Goal: Task Accomplishment & Management: Manage account settings

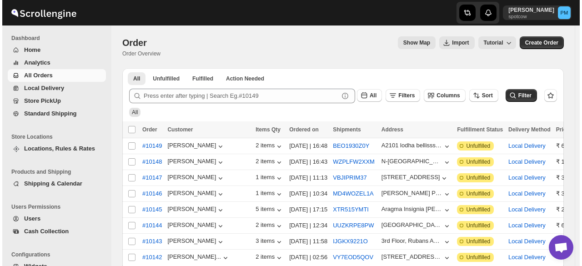
scroll to position [45, 0]
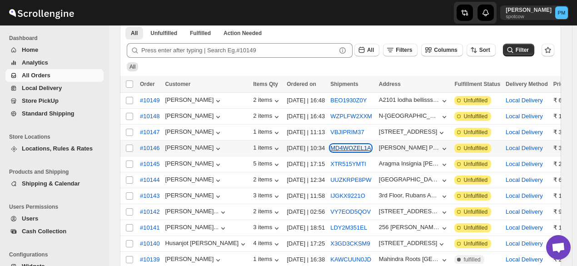
click at [333, 150] on button "MD4WOZEL1A" at bounding box center [350, 147] width 41 height 7
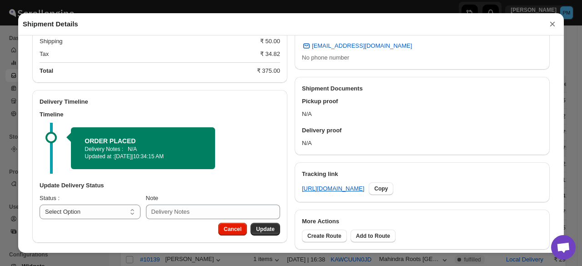
scroll to position [308, 0]
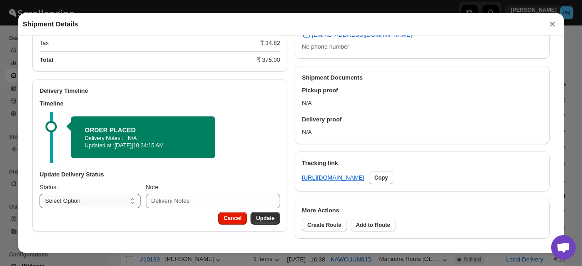
click at [102, 199] on select "Select Option PICKED UP OUT FOR DELIVERY RESCHEDULE DELIVERED CANCELLED" at bounding box center [90, 201] width 101 height 15
click at [96, 203] on select "Select Option PICKED UP OUT FOR DELIVERY RESCHEDULE DELIVERED CANCELLED" at bounding box center [90, 201] width 101 height 15
select select "PICKED_UP"
click at [40, 194] on select "Select Option PICKED UP OUT FOR DELIVERY RESCHEDULE DELIVERED CANCELLED" at bounding box center [90, 201] width 101 height 15
click at [255, 215] on span "Pick Products" at bounding box center [256, 217] width 36 height 7
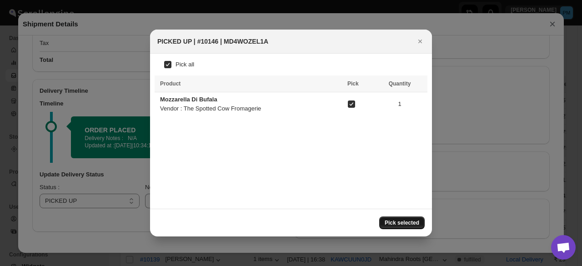
click at [404, 224] on span "Pick selected" at bounding box center [401, 222] width 35 height 7
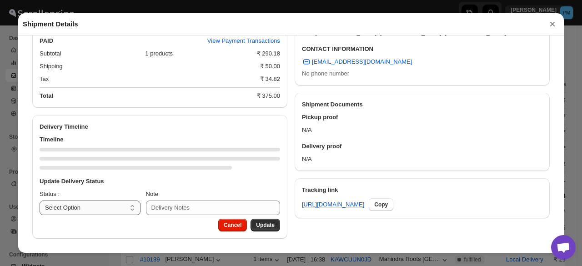
scroll to position [317, 0]
click at [119, 186] on h3 "Update Delivery Status" at bounding box center [160, 181] width 240 height 9
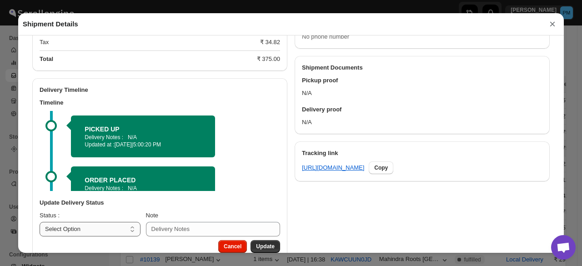
click at [105, 229] on select "Select Option PICKED UP OUT FOR DELIVERY RESCHEDULE DELIVERED CANCELLED" at bounding box center [90, 229] width 101 height 15
select select "OUT_FOR_DELIVERY"
click at [40, 223] on select "Select Option PICKED UP OUT FOR DELIVERY RESCHEDULE DELIVERED CANCELLED" at bounding box center [90, 229] width 101 height 15
click at [267, 243] on button "Update" at bounding box center [265, 246] width 30 height 13
select select
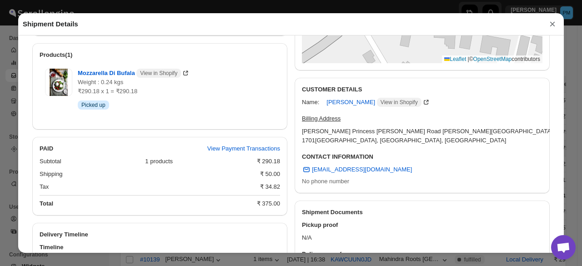
scroll to position [158, 0]
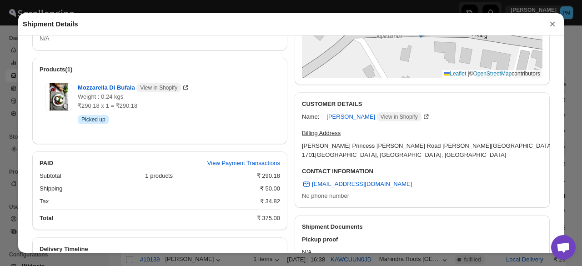
click at [549, 25] on button "×" at bounding box center [552, 24] width 14 height 13
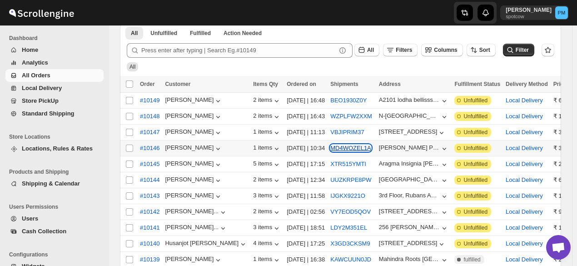
click at [350, 149] on button "MD4WOZEL1A" at bounding box center [350, 147] width 41 height 7
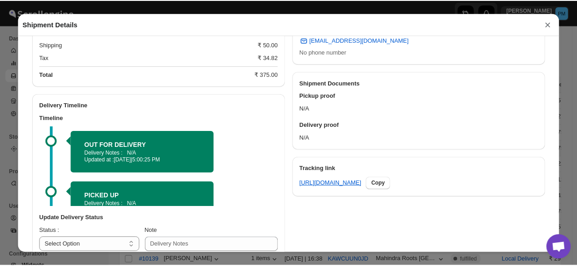
scroll to position [340, 0]
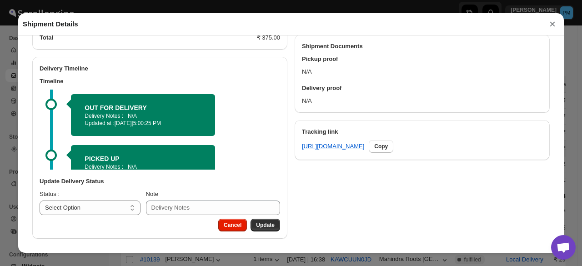
click at [547, 27] on button "×" at bounding box center [552, 24] width 14 height 13
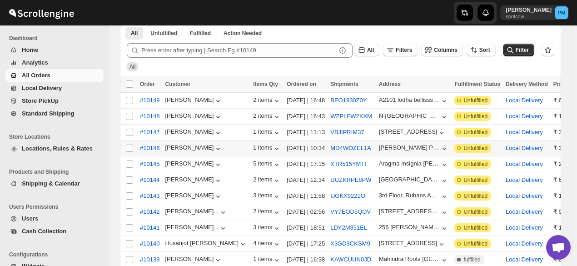
click at [43, 77] on span "All Orders" at bounding box center [36, 75] width 29 height 7
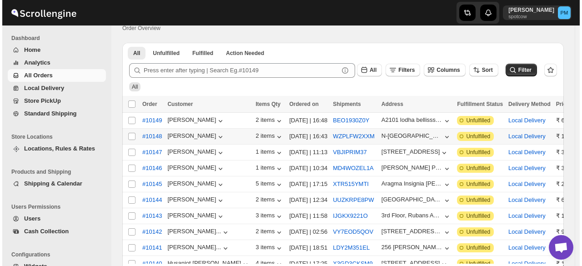
scroll to position [45, 0]
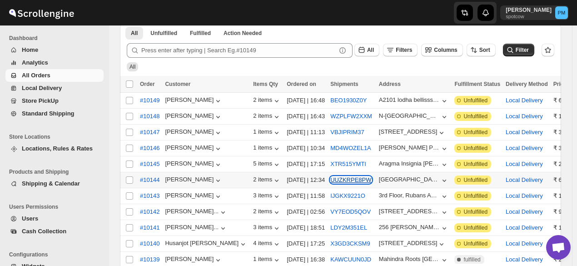
click at [335, 176] on button "UUZKRPE8PW" at bounding box center [350, 179] width 41 height 7
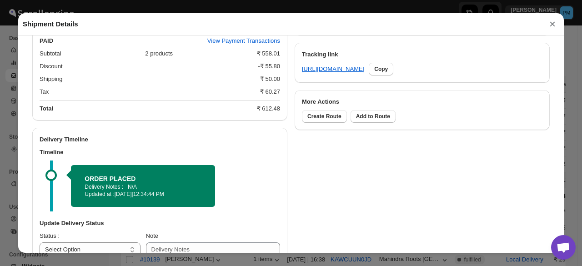
scroll to position [469, 0]
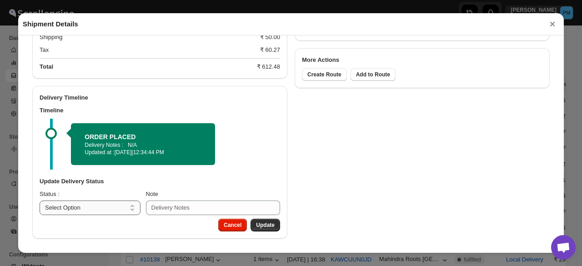
click at [113, 203] on select "Select Option PICKED UP OUT FOR DELIVERY RESCHEDULE DELIVERED CANCELLED" at bounding box center [90, 207] width 101 height 15
click at [112, 206] on select "Select Option PICKED UP OUT FOR DELIVERY RESCHEDULE DELIVERED CANCELLED" at bounding box center [90, 207] width 101 height 15
select select "PICKED_UP"
click at [40, 200] on select "Select Option PICKED UP OUT FOR DELIVERY RESCHEDULE DELIVERED CANCELLED" at bounding box center [90, 207] width 101 height 15
click at [247, 224] on span "Pick Products" at bounding box center [256, 224] width 36 height 7
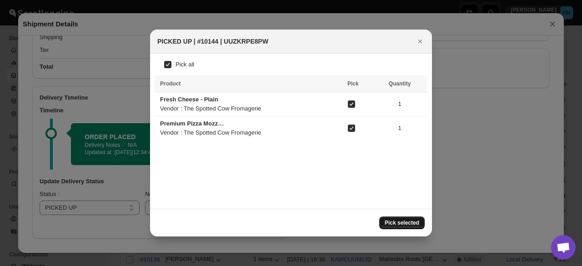
click at [402, 224] on span "Pick selected" at bounding box center [401, 222] width 35 height 7
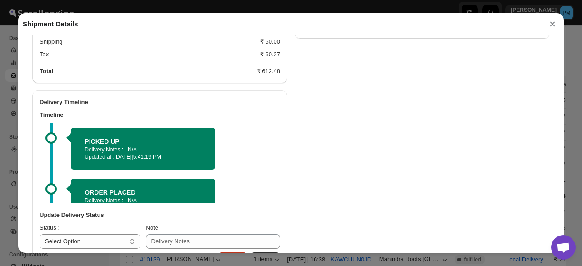
scroll to position [475, 0]
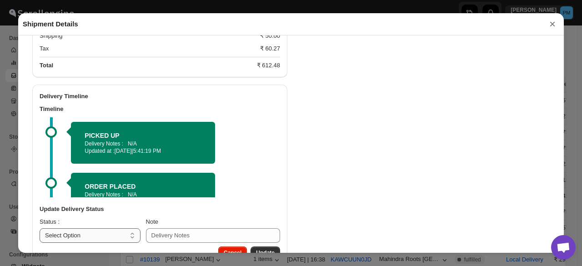
click at [102, 237] on select "Select Option PICKED UP OUT FOR DELIVERY RESCHEDULE DELIVERED CANCELLED" at bounding box center [90, 235] width 101 height 15
select select "OUT_FOR_DELIVERY"
click at [40, 229] on select "Select Option PICKED UP OUT FOR DELIVERY RESCHEDULE DELIVERED CANCELLED" at bounding box center [90, 235] width 101 height 15
click at [266, 249] on button "Update" at bounding box center [265, 252] width 30 height 13
select select
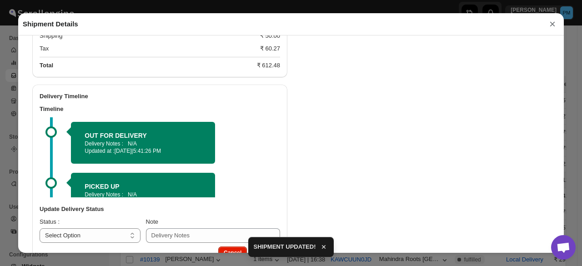
click at [553, 24] on button "×" at bounding box center [552, 24] width 14 height 13
